Goal: Task Accomplishment & Management: Use online tool/utility

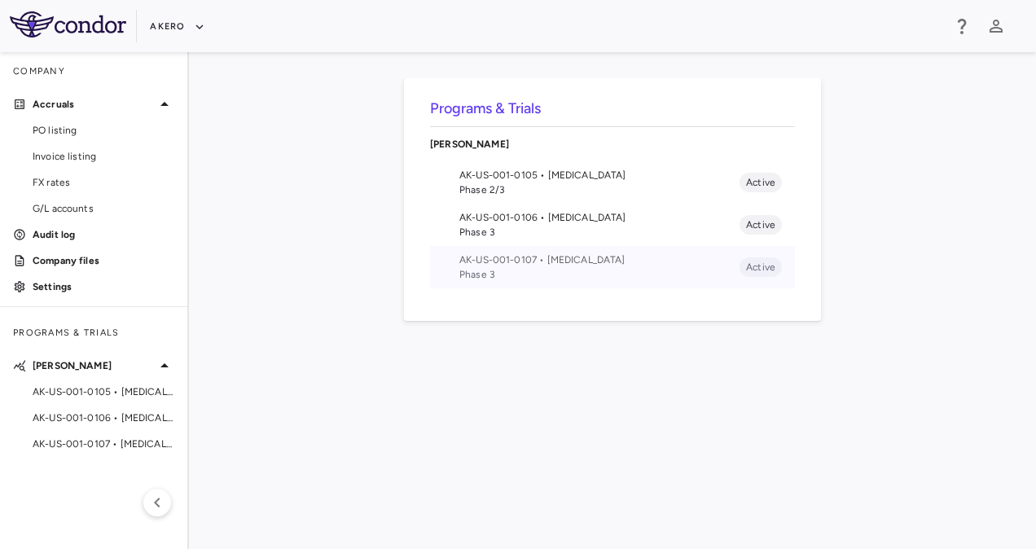
click at [547, 263] on span "AK-US-001-0107 • [MEDICAL_DATA]" at bounding box center [599, 260] width 280 height 15
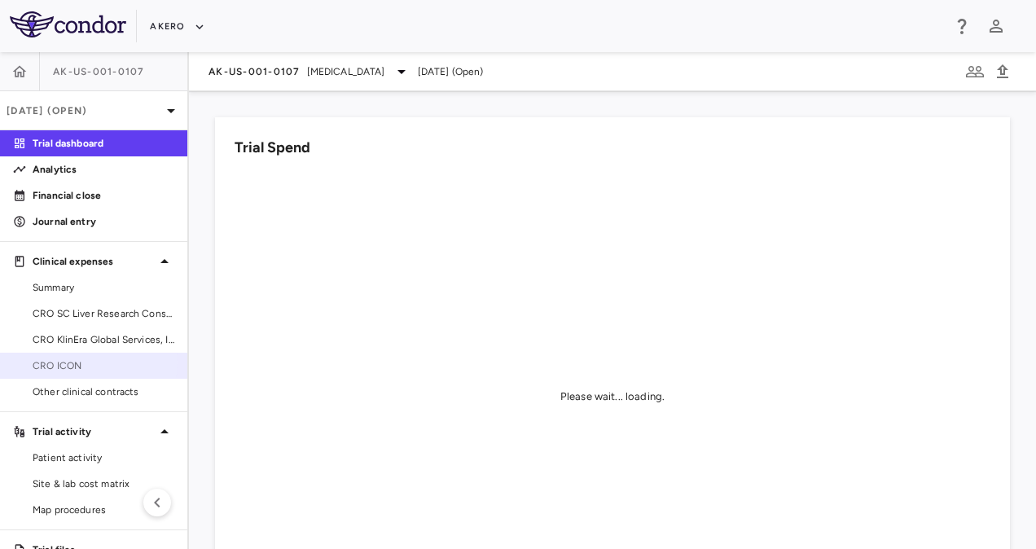
click at [83, 363] on span "CRO ICON" at bounding box center [104, 365] width 142 height 15
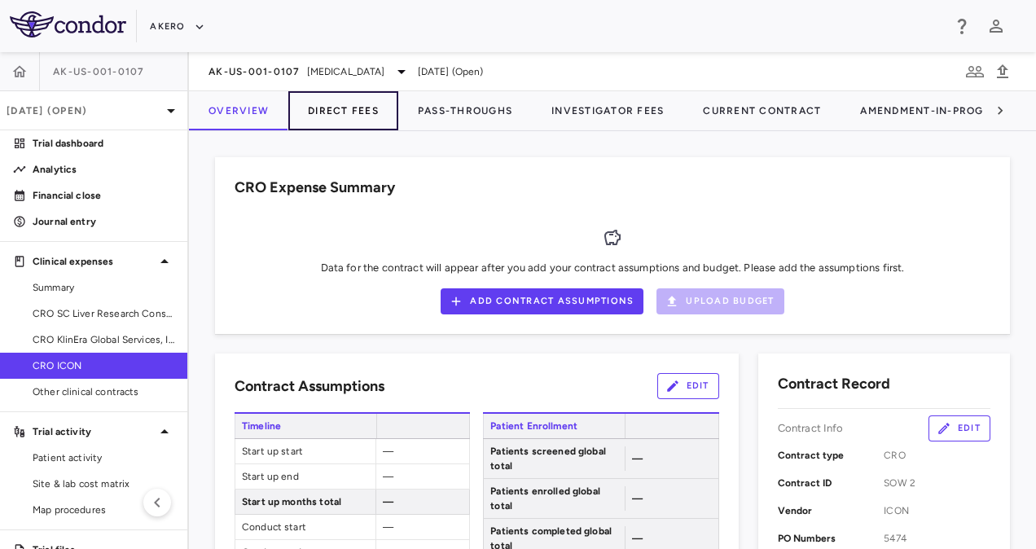
click at [342, 99] on button "Direct Fees" at bounding box center [343, 110] width 110 height 39
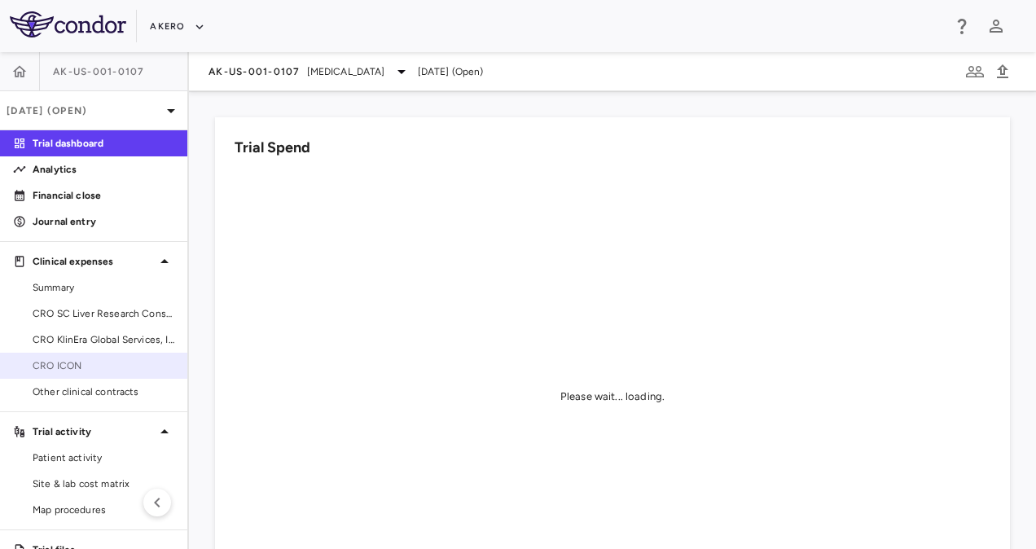
click at [94, 374] on link "CRO ICON" at bounding box center [93, 366] width 187 height 24
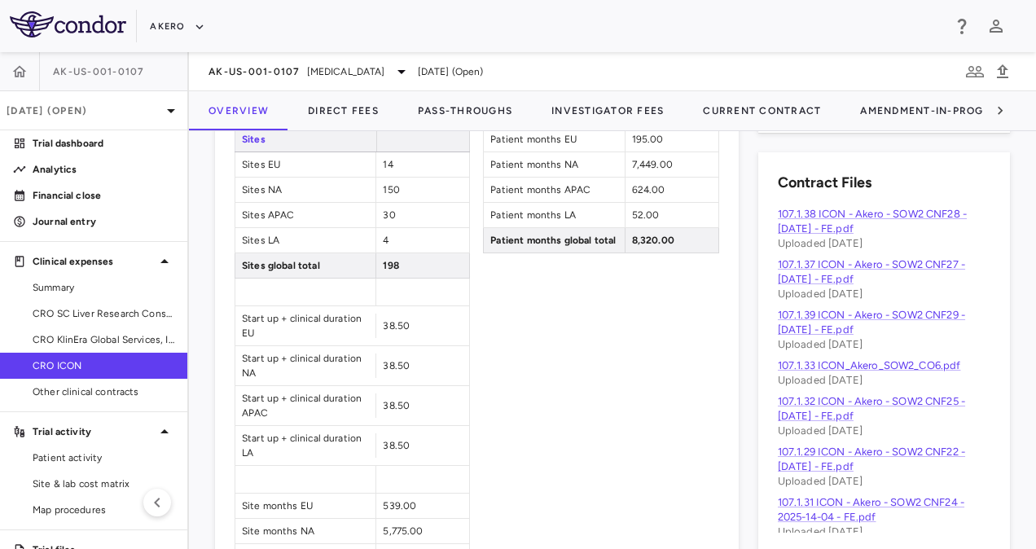
scroll to position [884, 0]
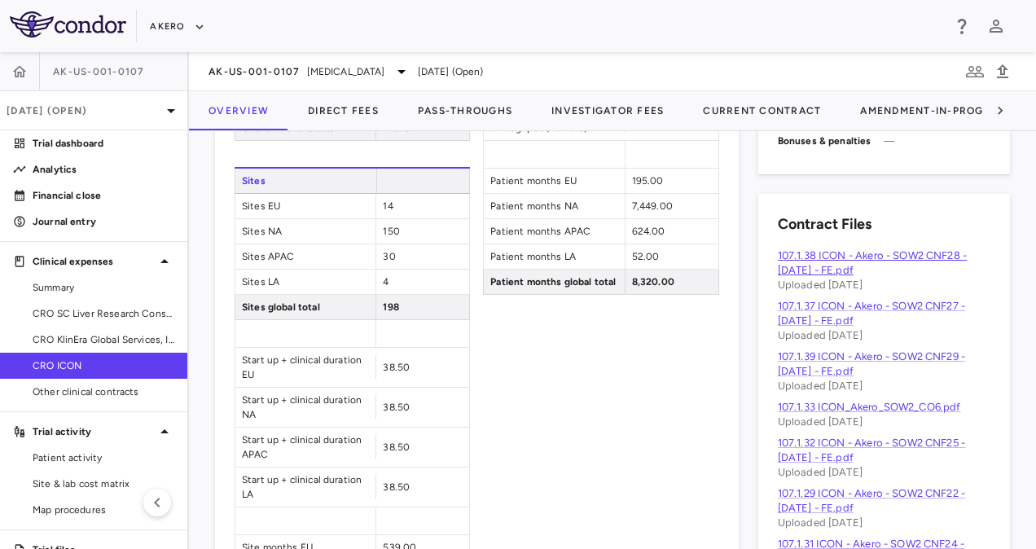
click at [820, 264] on link "107.1.38 ICON - Akero - SOW2 CNF28 - [DATE] - FE.pdf" at bounding box center [872, 262] width 189 height 27
click at [850, 406] on link "107.1.33 ICON_Akero_SOW2_CO6.pdf" at bounding box center [869, 407] width 183 height 12
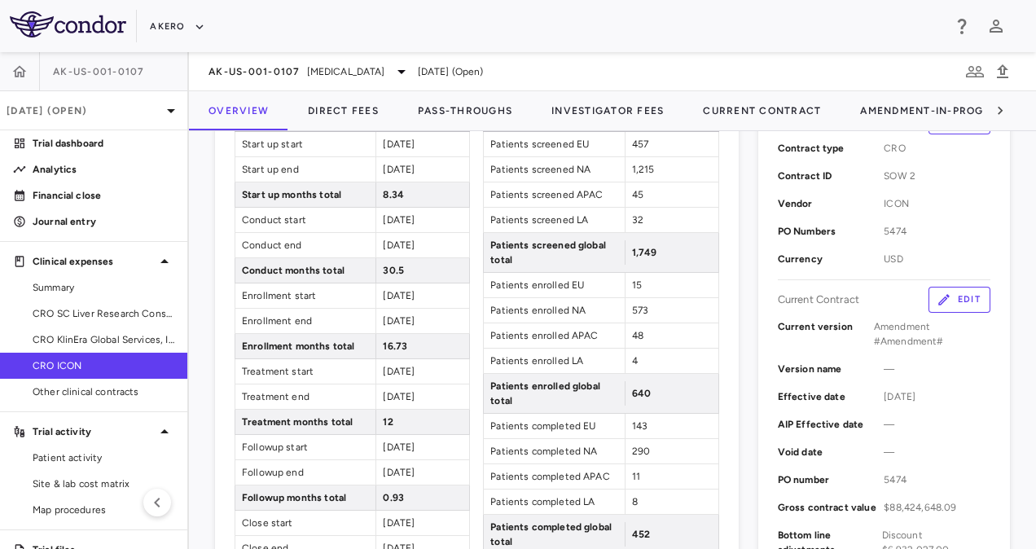
scroll to position [0, 0]
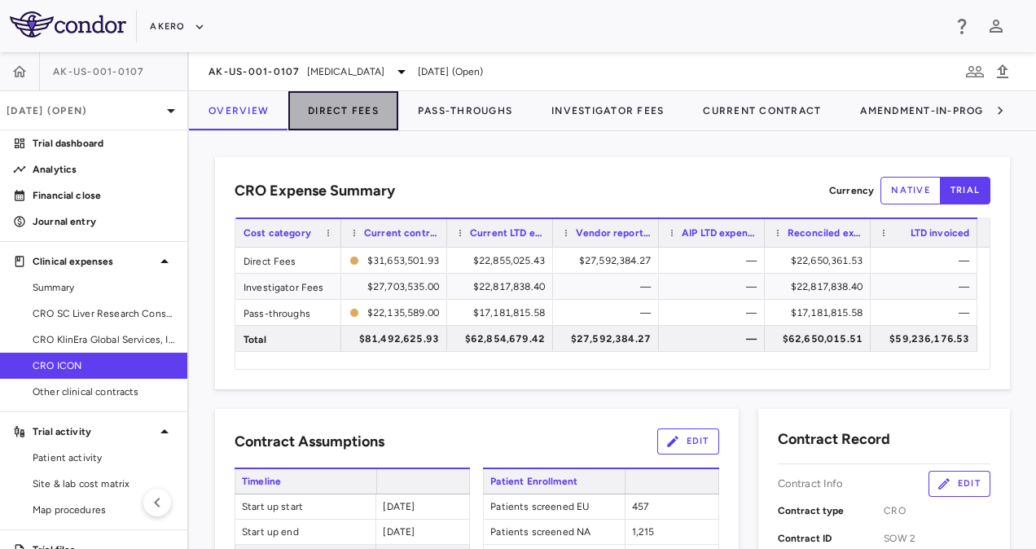
click at [326, 104] on button "Direct Fees" at bounding box center [343, 110] width 110 height 39
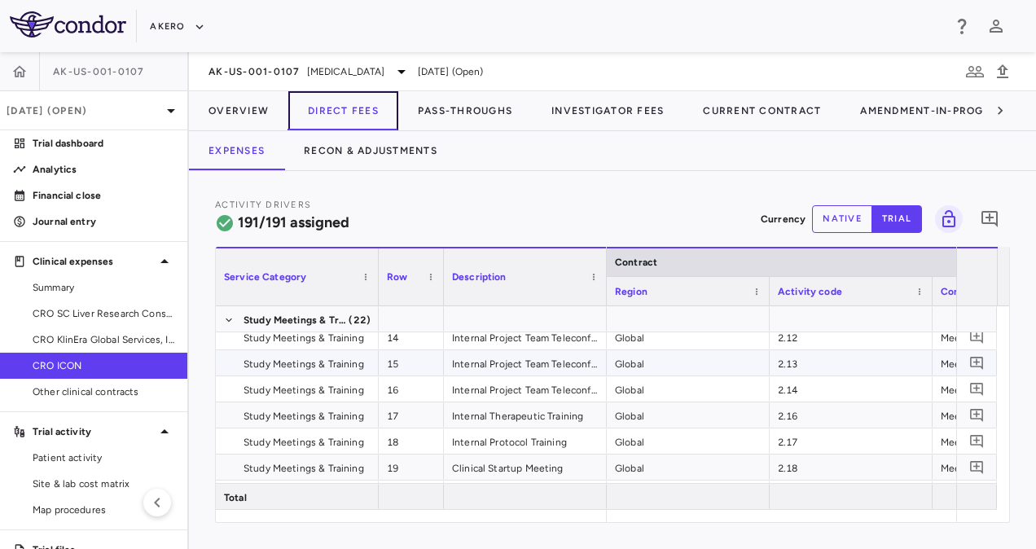
scroll to position [0, 138]
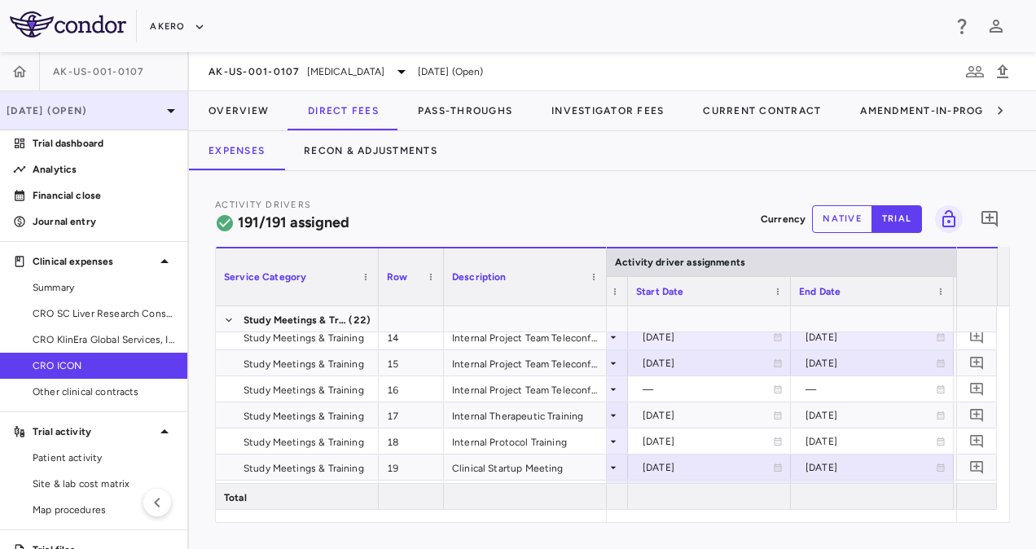
click at [131, 106] on p "[DATE] (Open)" at bounding box center [84, 110] width 155 height 15
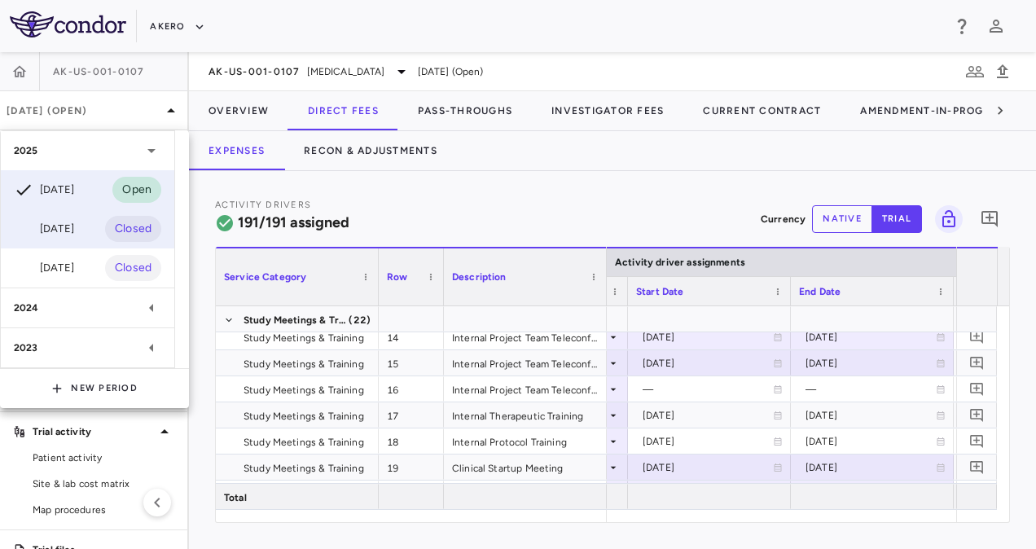
click at [74, 226] on div "[DATE]" at bounding box center [44, 229] width 60 height 20
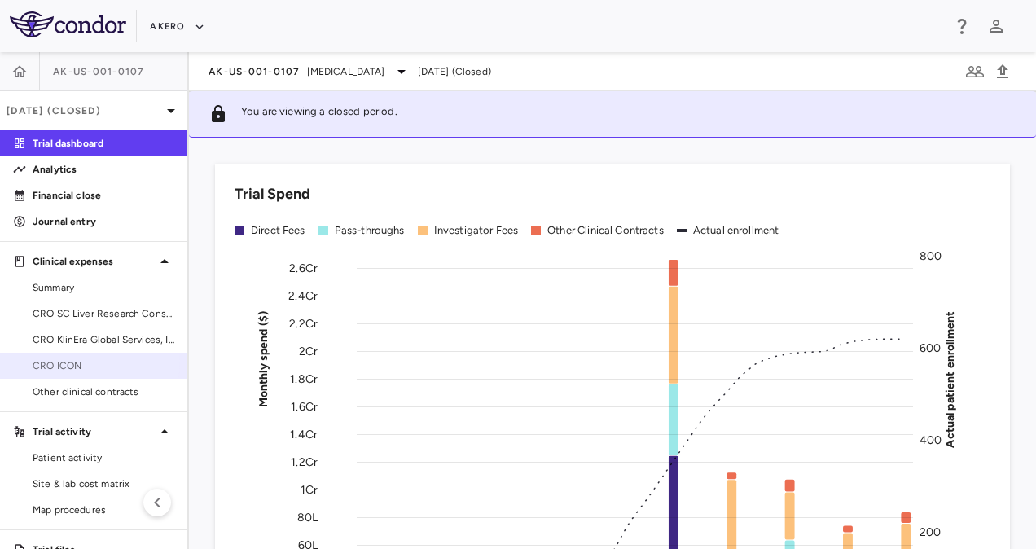
click at [89, 362] on span "CRO ICON" at bounding box center [104, 365] width 142 height 15
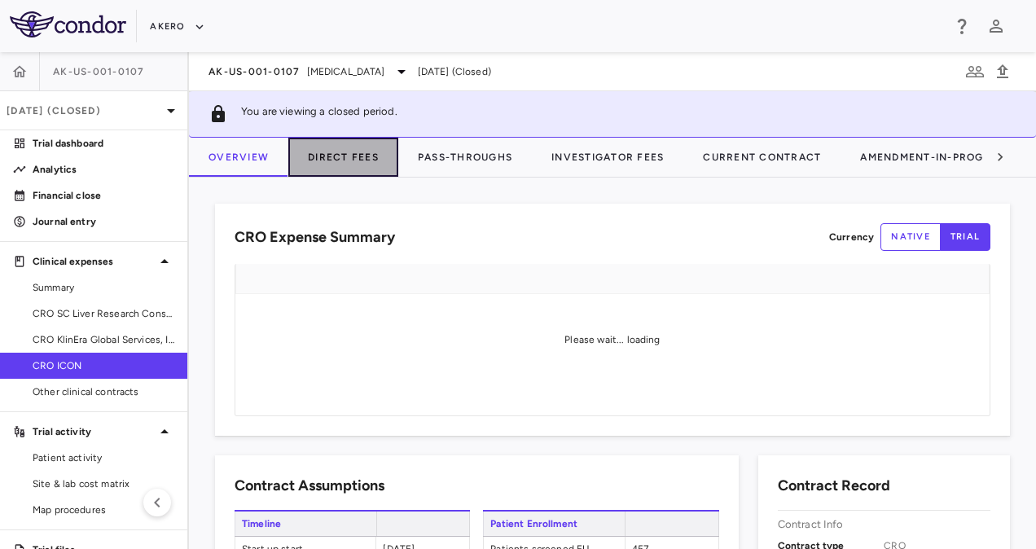
click at [333, 164] on button "Direct Fees" at bounding box center [343, 157] width 110 height 39
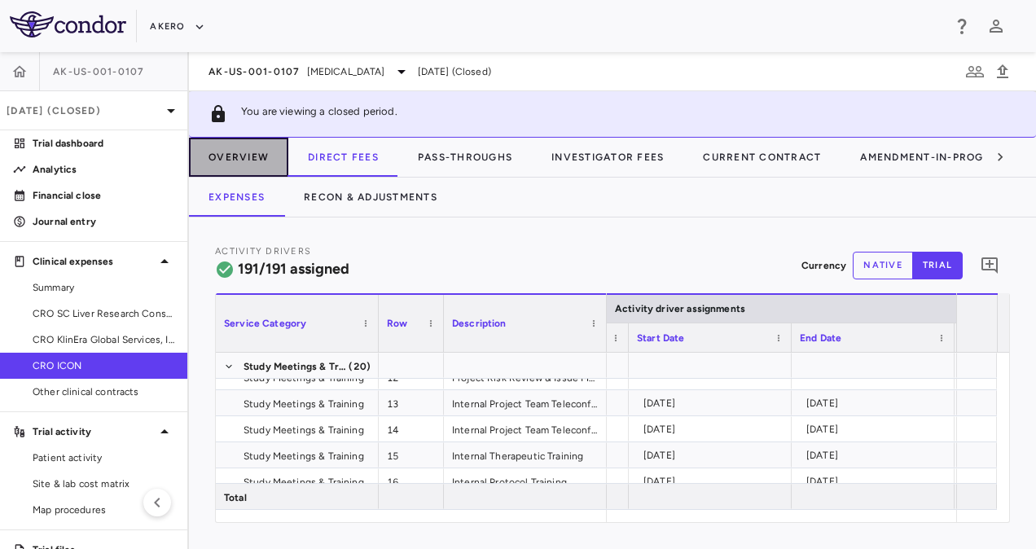
click at [246, 158] on button "Overview" at bounding box center [238, 157] width 99 height 39
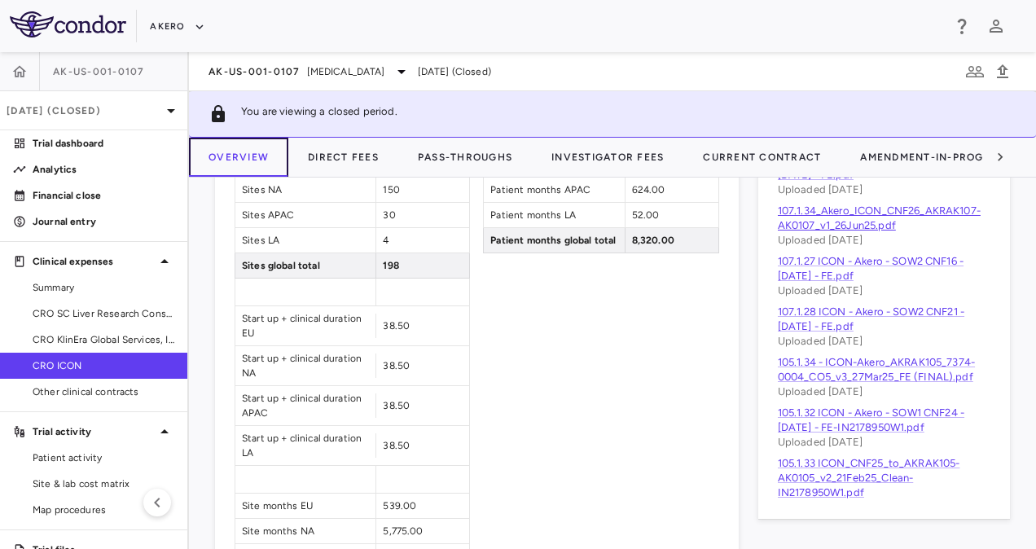
scroll to position [211, 0]
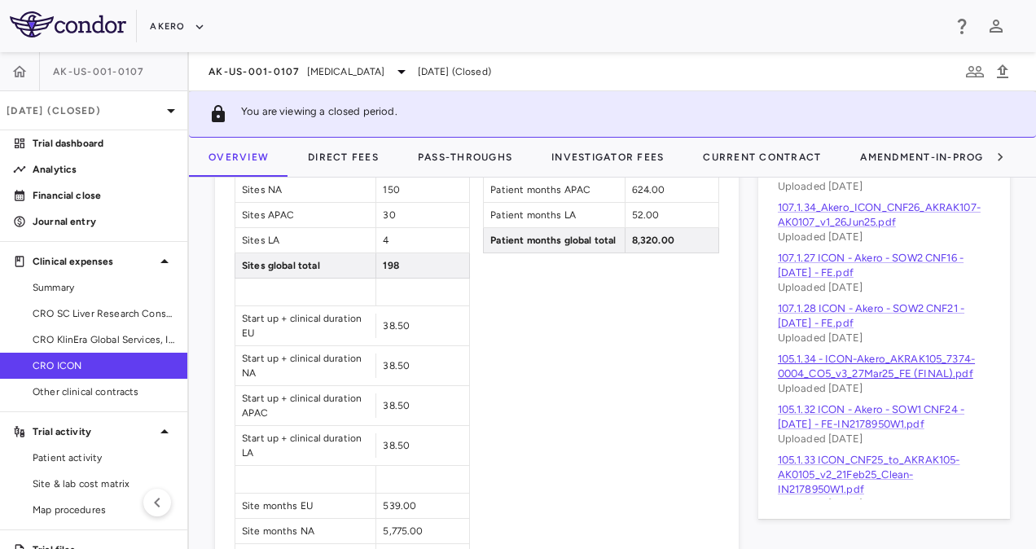
click at [814, 380] on link "105.1.34 - ICON-Akero_AKRAK105_7374-0004_CO5_v3_27Mar25_FE (FINAL).pdf" at bounding box center [876, 366] width 197 height 27
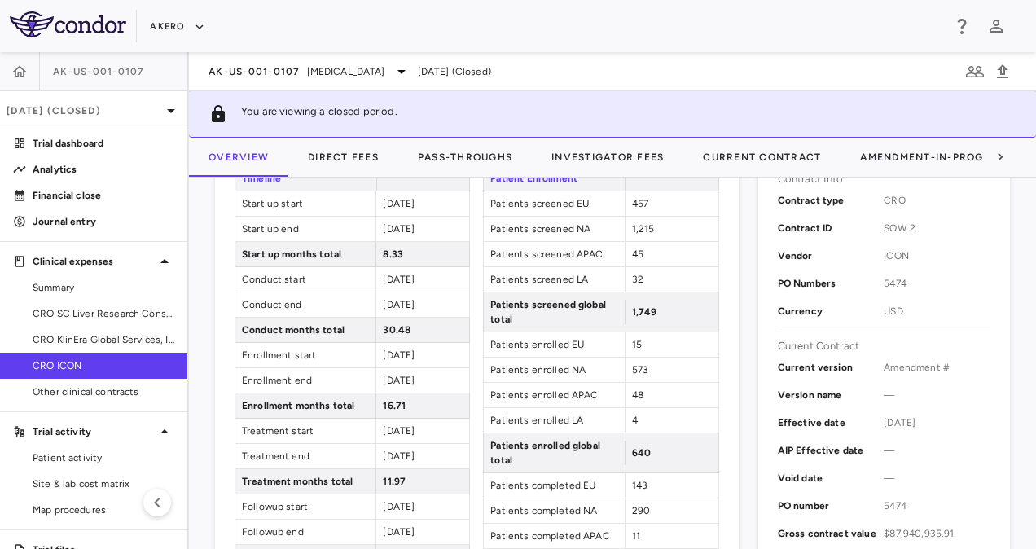
scroll to position [345, 0]
drag, startPoint x: 434, startPoint y: 301, endPoint x: 380, endPoint y: 299, distance: 54.6
click at [383, 300] on span "[DATE]" at bounding box center [399, 305] width 32 height 11
copy span "[DATE]"
click at [125, 121] on div "[DATE] (Closed)" at bounding box center [93, 110] width 187 height 39
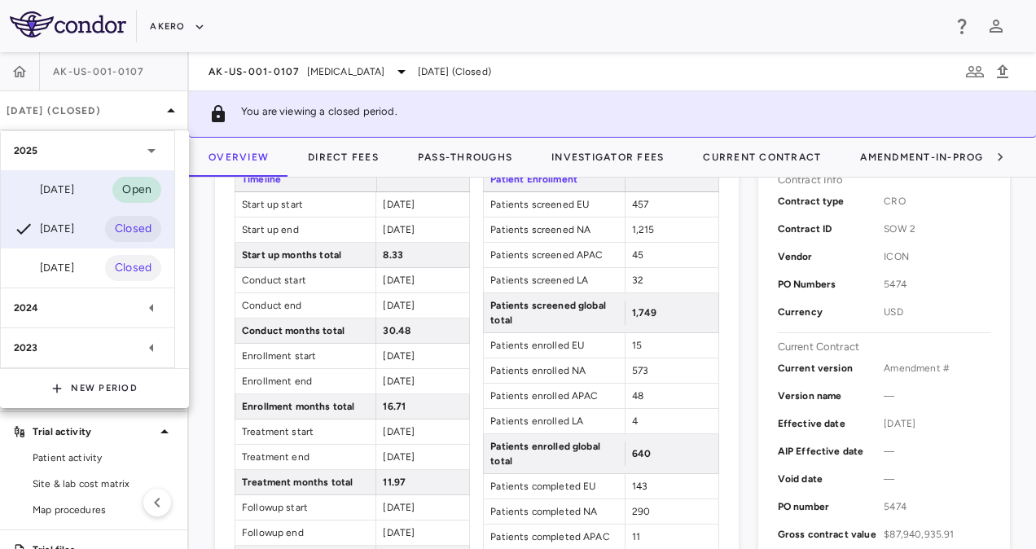
click at [74, 186] on div "[DATE]" at bounding box center [44, 190] width 60 height 20
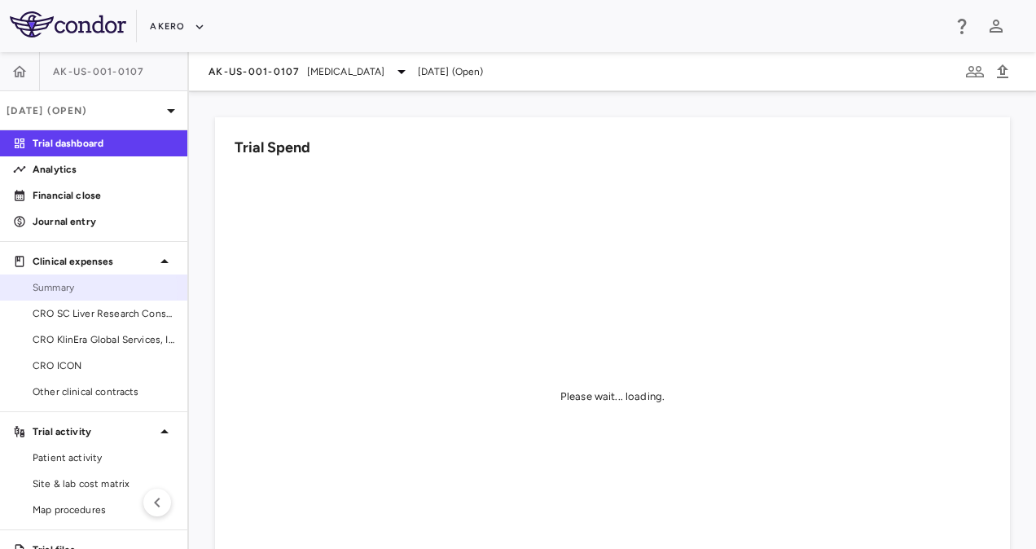
click at [85, 291] on span "Summary" at bounding box center [104, 287] width 142 height 15
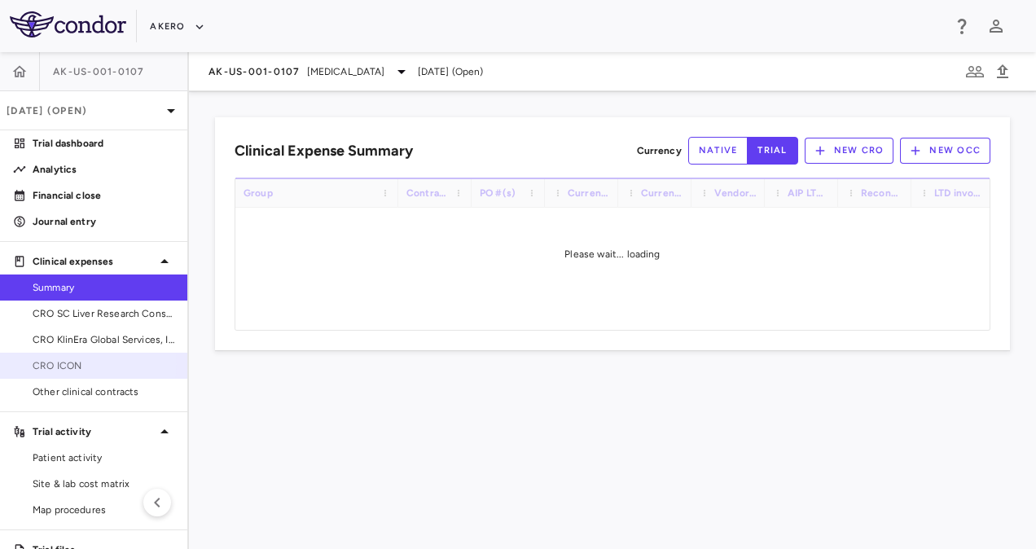
click at [82, 364] on span "CRO ICON" at bounding box center [104, 365] width 142 height 15
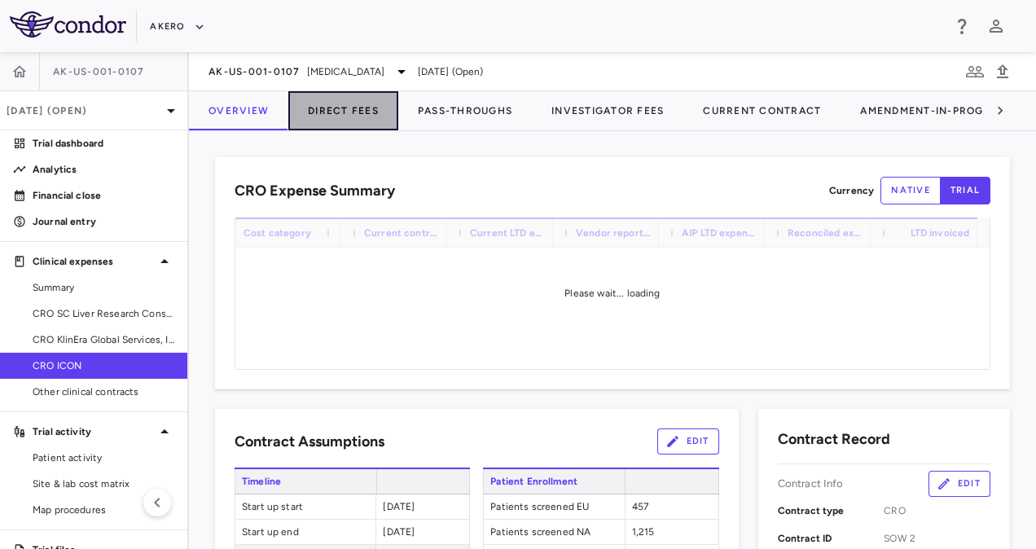
click at [352, 103] on button "Direct Fees" at bounding box center [343, 110] width 110 height 39
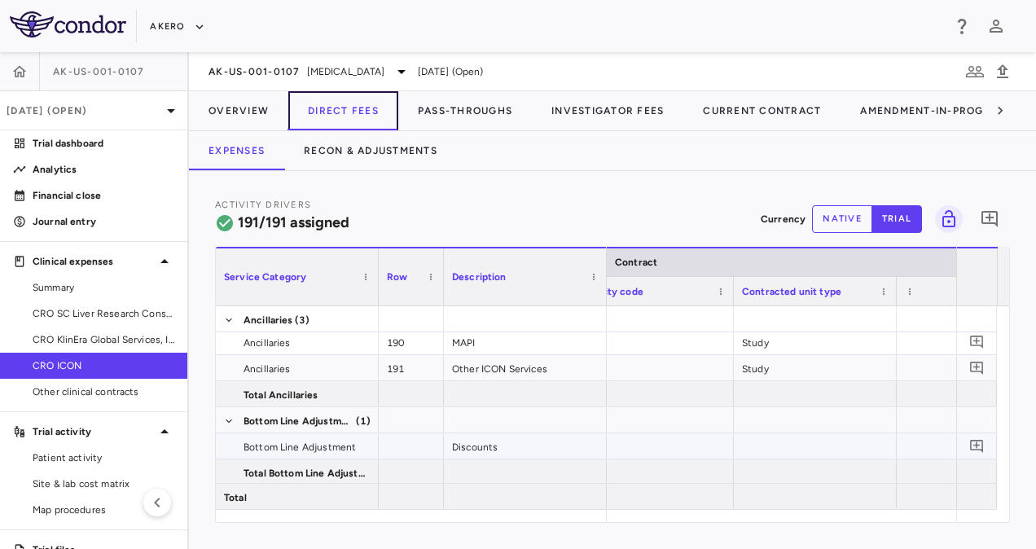
scroll to position [0, 202]
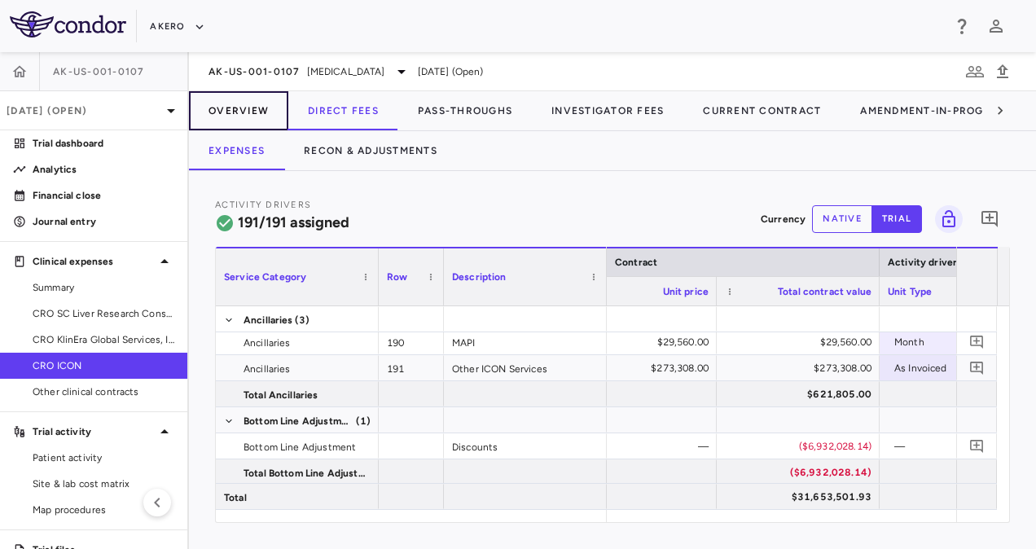
click at [217, 104] on button "Overview" at bounding box center [238, 110] width 99 height 39
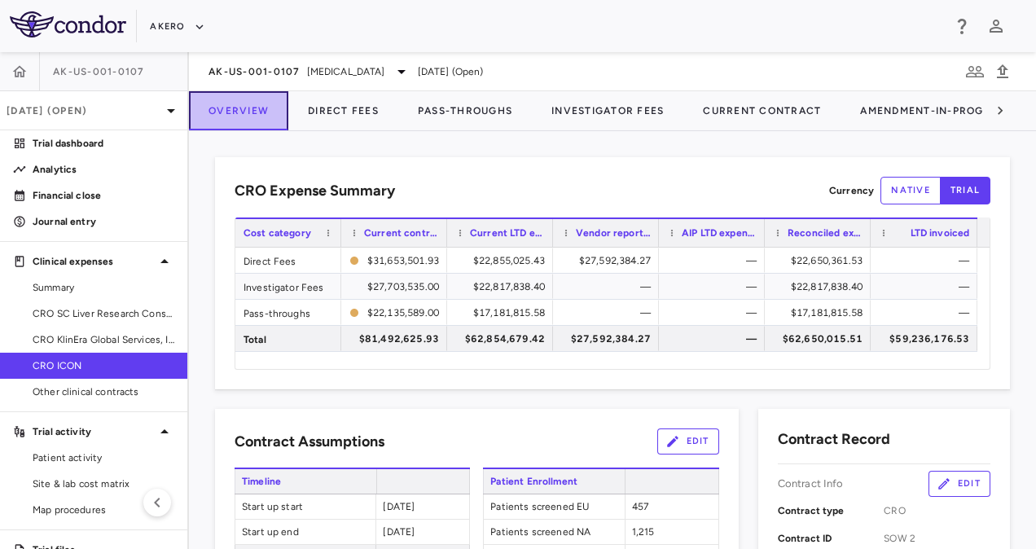
click at [217, 104] on button "Overview" at bounding box center [238, 110] width 99 height 39
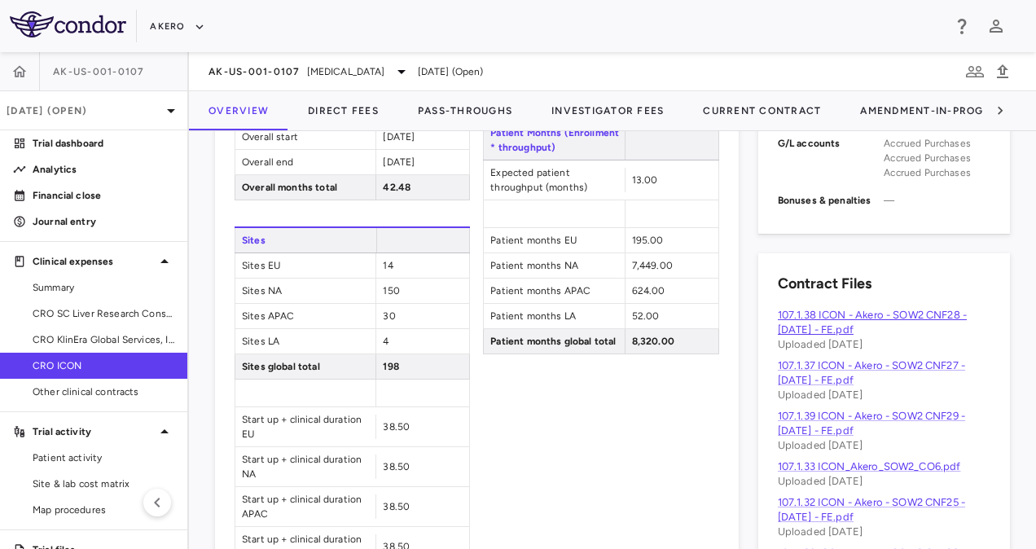
click at [816, 324] on link "107.1.38 ICON - Akero - SOW2 CNF28 - [DATE] - FE.pdf" at bounding box center [872, 322] width 189 height 27
click at [354, 111] on button "Direct Fees" at bounding box center [343, 110] width 110 height 39
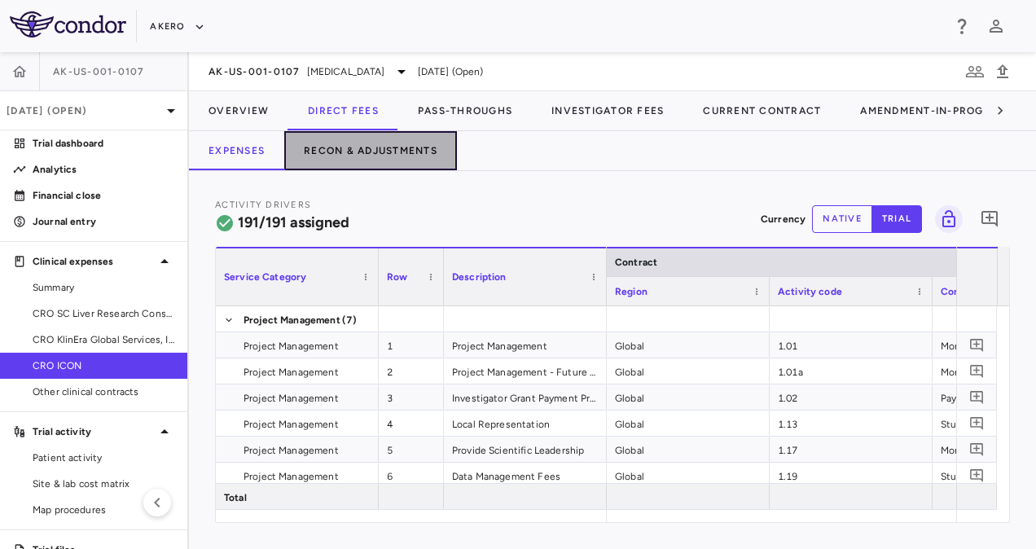
click at [389, 149] on button "Recon & Adjustments" at bounding box center [370, 150] width 173 height 39
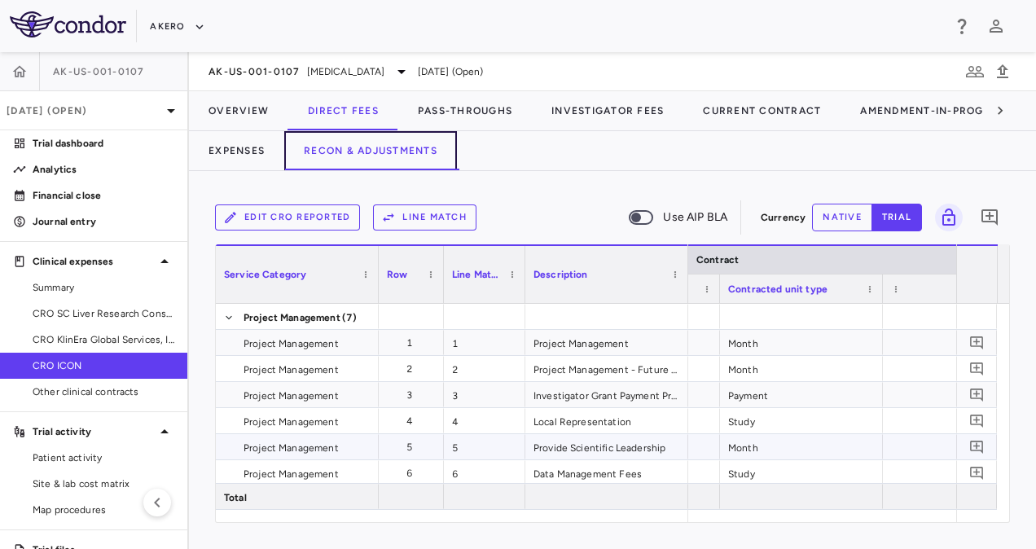
scroll to position [0, 298]
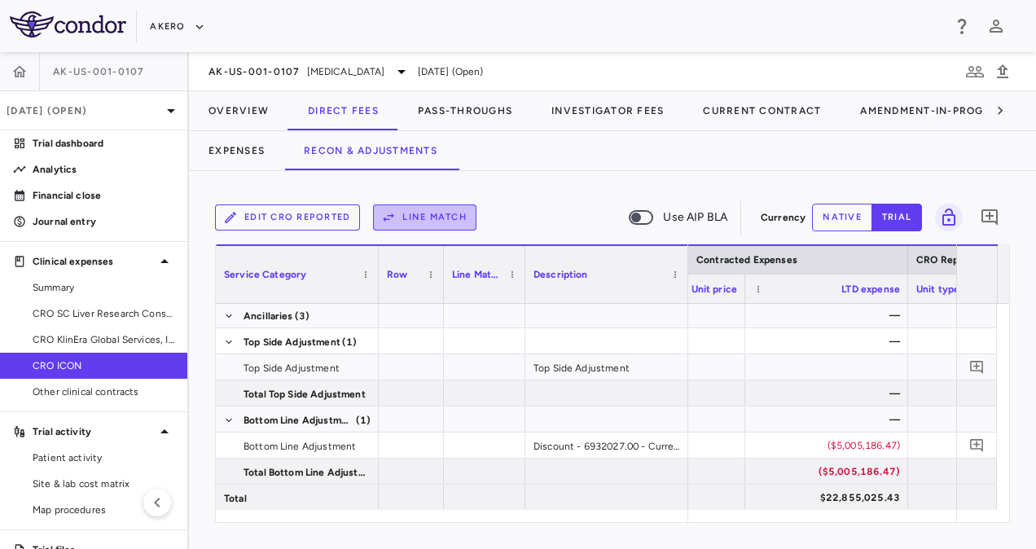
click at [426, 220] on button "Line Match" at bounding box center [424, 217] width 103 height 26
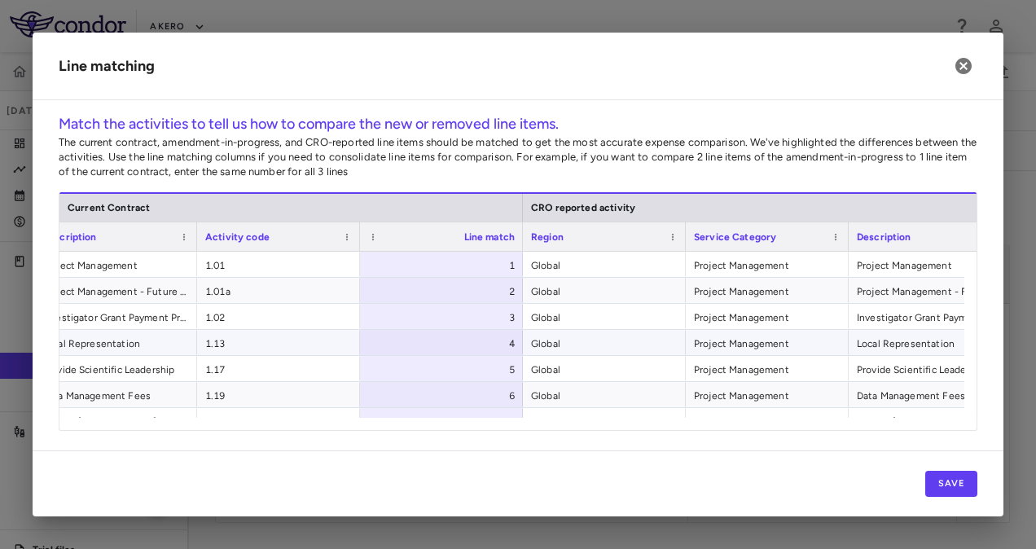
scroll to position [0, 356]
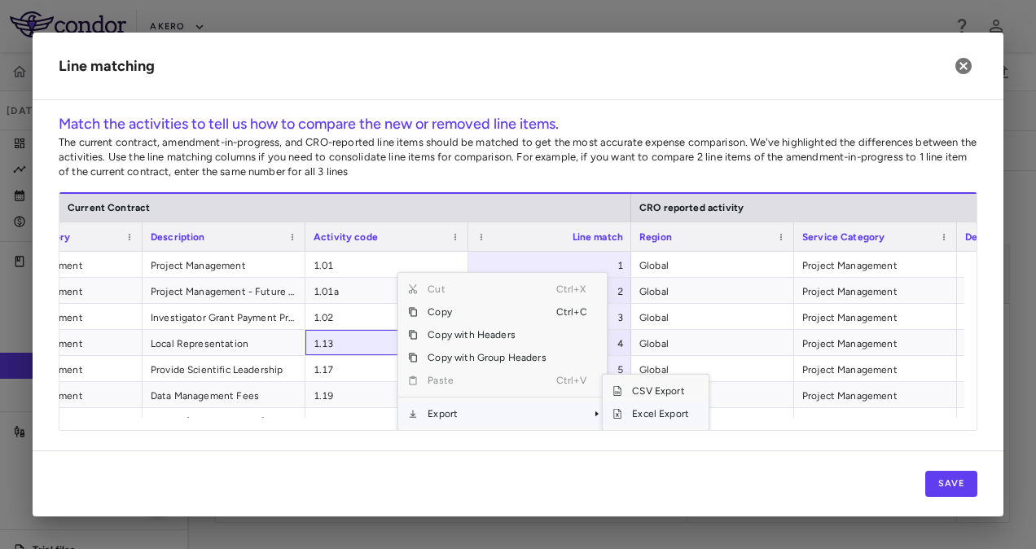
click at [641, 413] on span "Excel Export" at bounding box center [660, 413] width 77 height 23
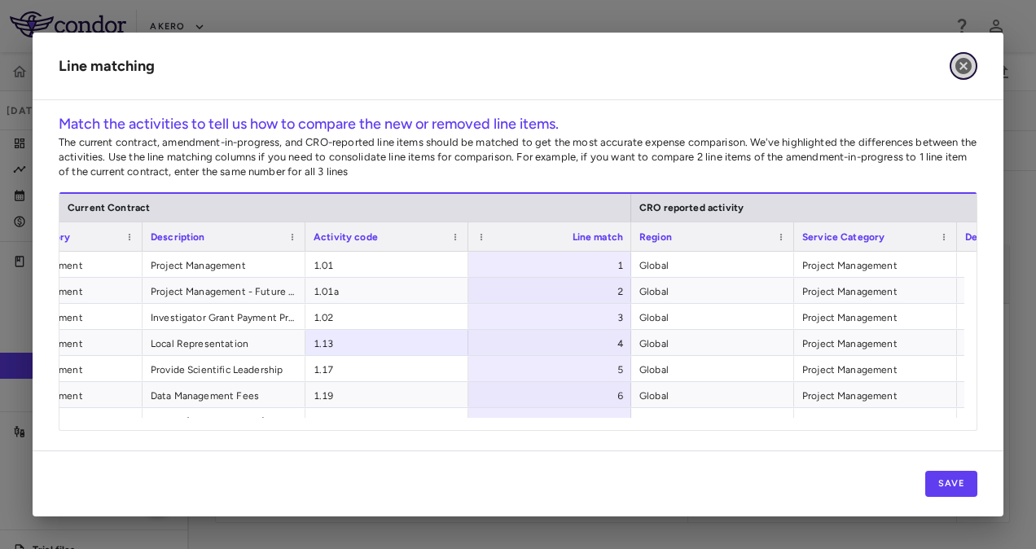
click at [965, 62] on icon "button" at bounding box center [964, 66] width 16 height 16
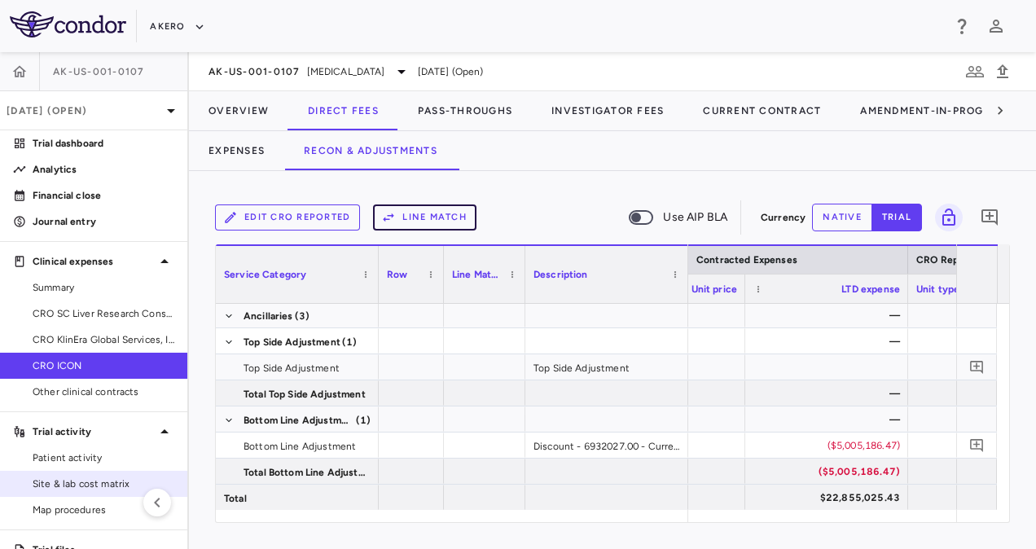
scroll to position [52, 0]
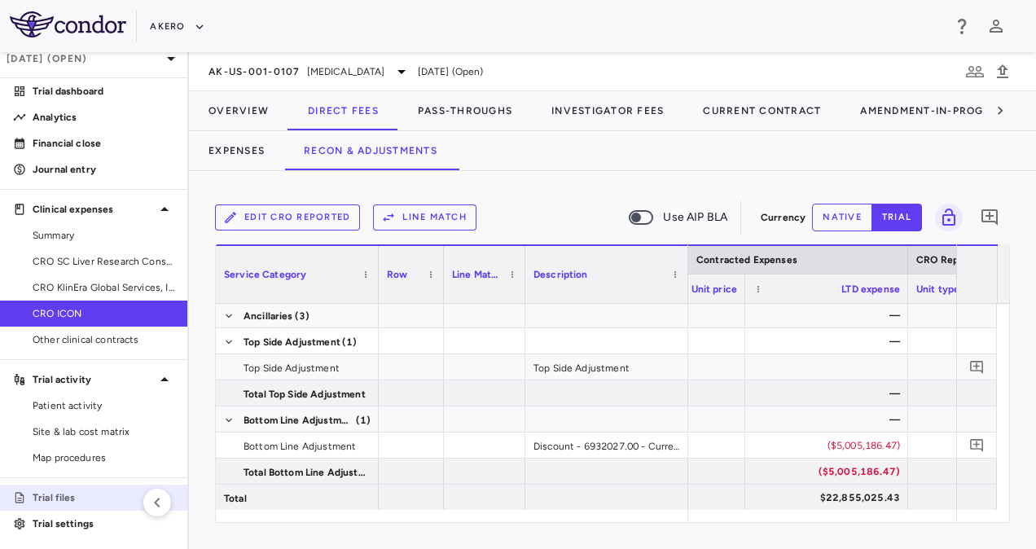
click at [64, 494] on p "Trial files" at bounding box center [104, 497] width 142 height 15
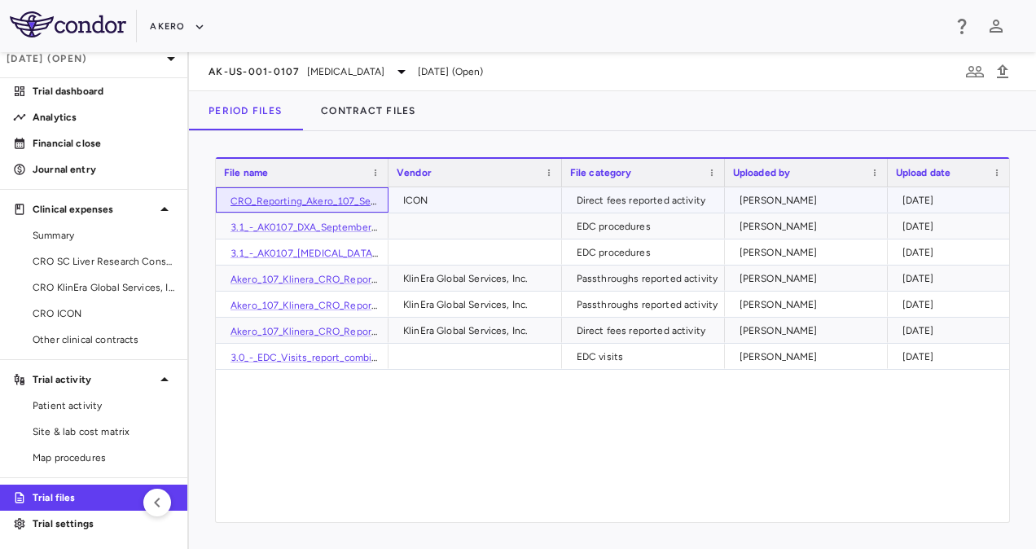
click at [301, 196] on link "CRO_Reporting_Akero_107_Sep_2025_Direct_Fees.csv" at bounding box center [355, 201] width 249 height 11
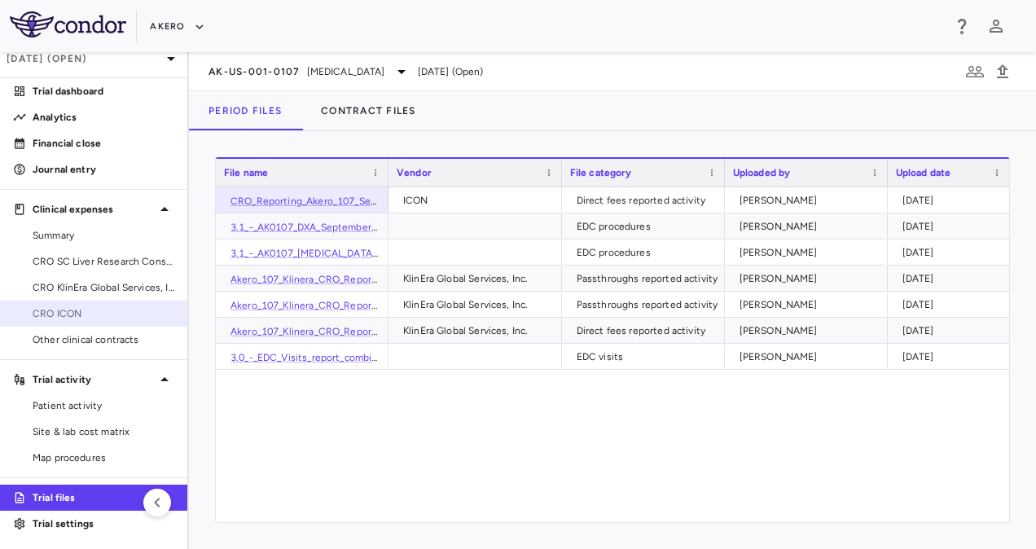
click at [99, 306] on span "CRO ICON" at bounding box center [104, 313] width 142 height 15
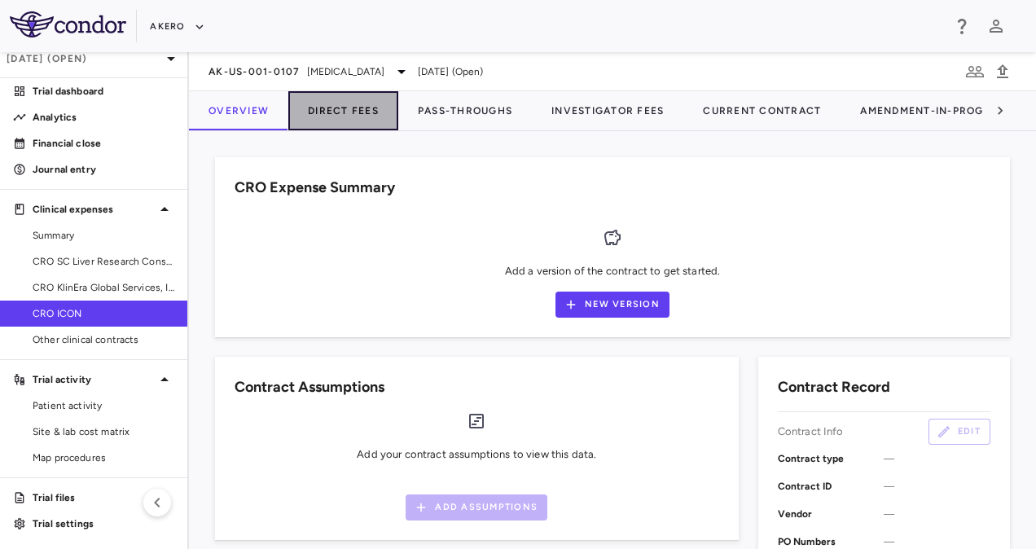
click at [356, 111] on button "Direct Fees" at bounding box center [343, 110] width 110 height 39
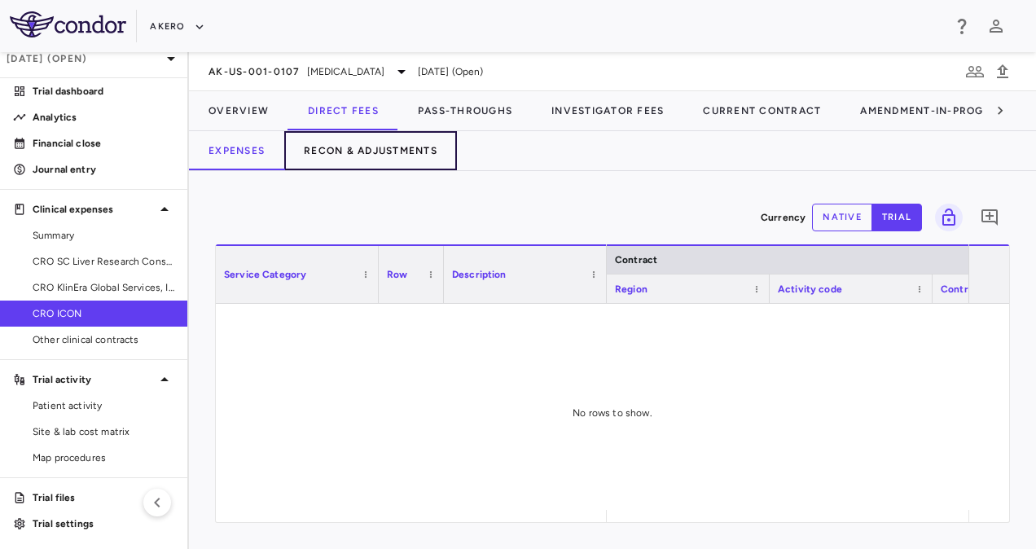
click at [356, 138] on button "Recon & Adjustments" at bounding box center [370, 150] width 173 height 39
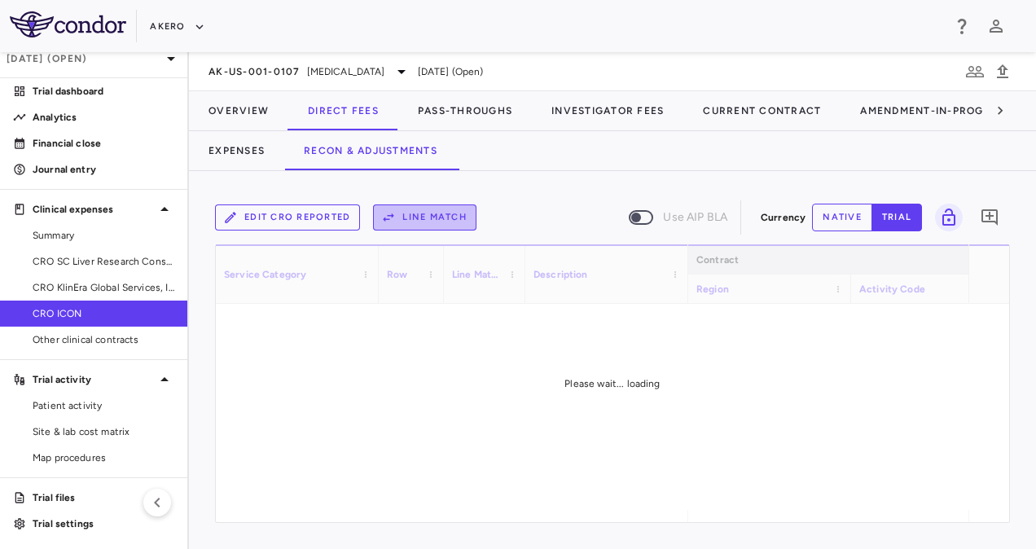
click at [393, 214] on icon "button" at bounding box center [388, 217] width 15 height 15
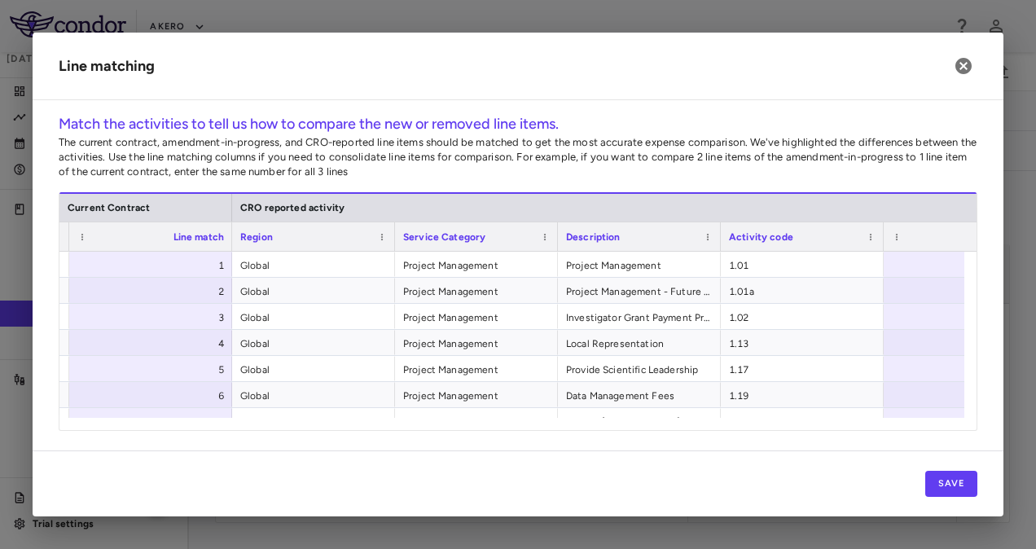
scroll to position [0, 668]
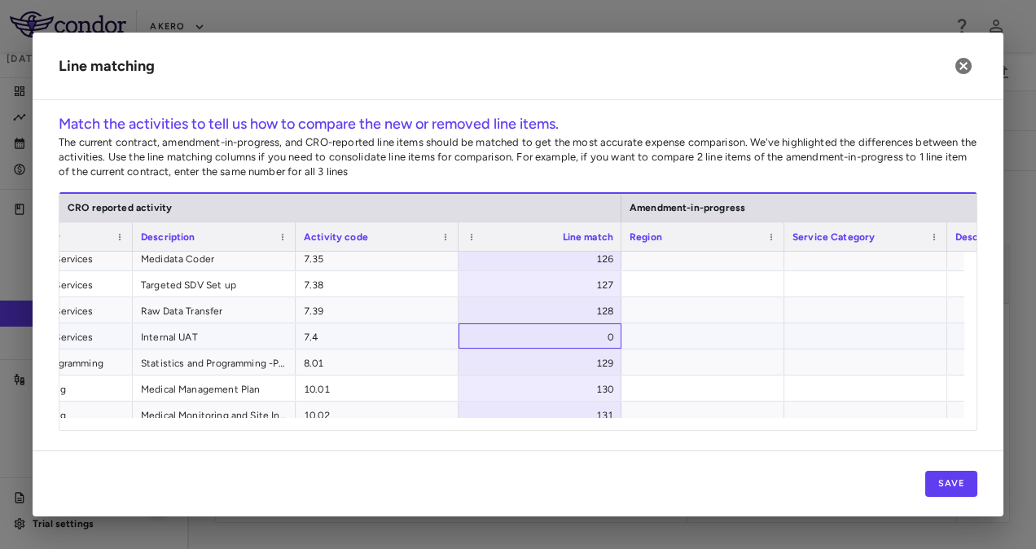
click at [612, 336] on div "0" at bounding box center [543, 337] width 140 height 26
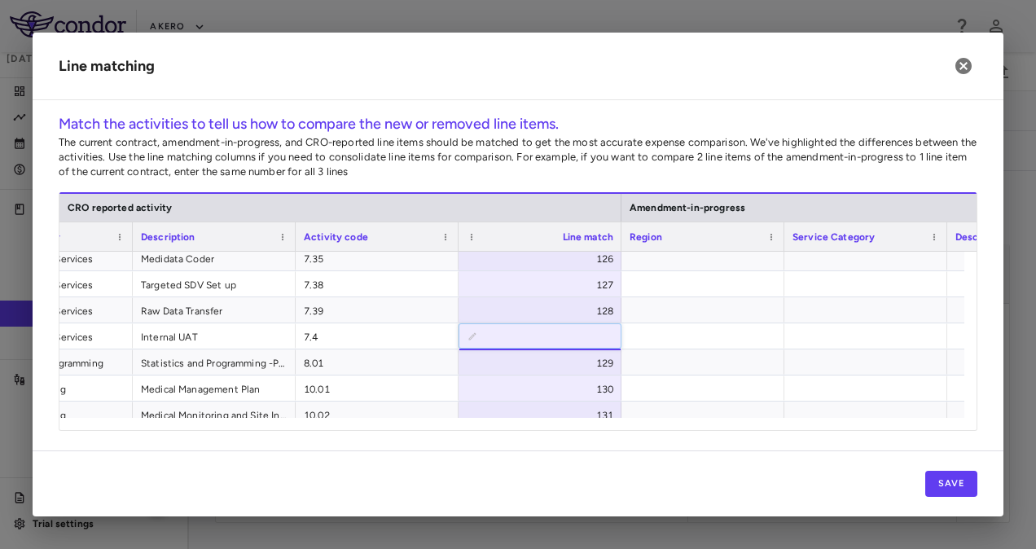
type input "***"
click at [700, 470] on div "Save" at bounding box center [518, 483] width 971 height 66
click at [943, 480] on button "Save" at bounding box center [951, 484] width 52 height 26
